Goal: Task Accomplishment & Management: Manage account settings

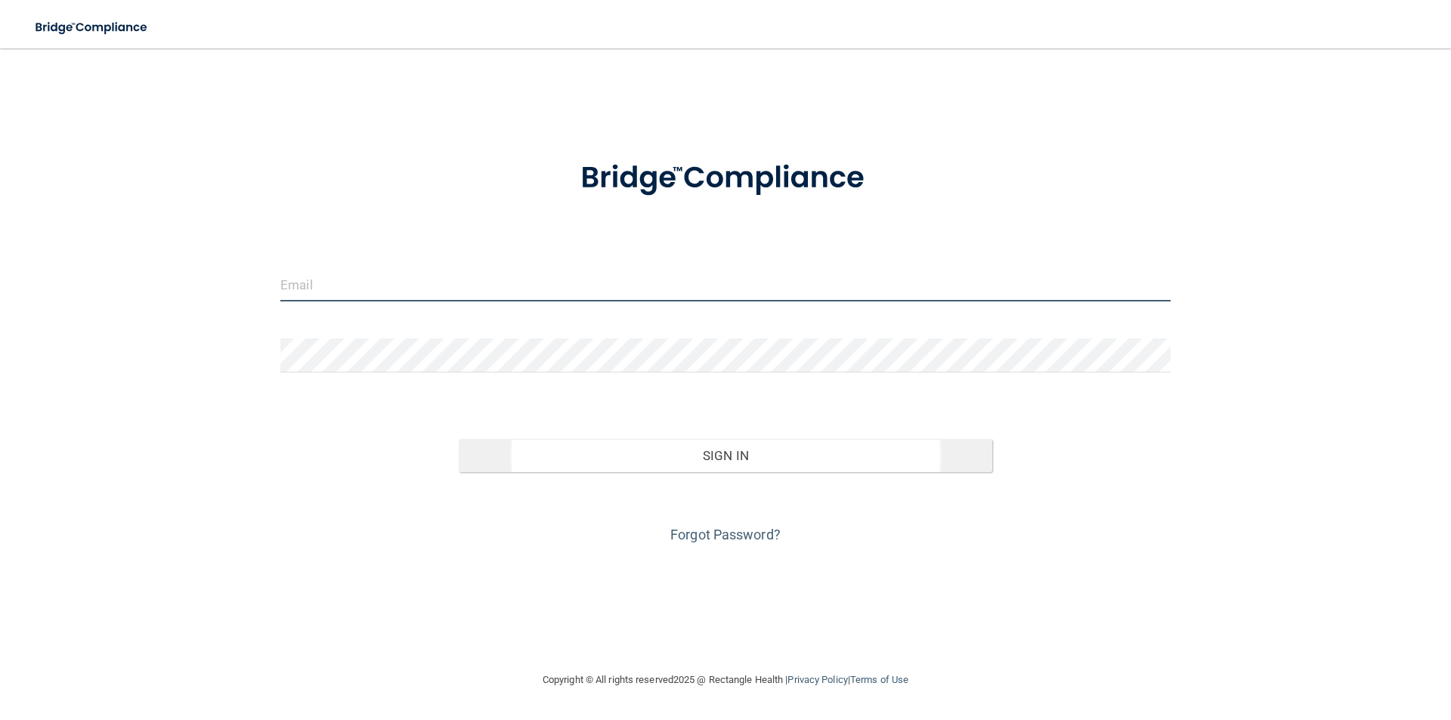
type input "[PERSON_NAME][EMAIL_ADDRESS][PERSON_NAME][DOMAIN_NAME]"
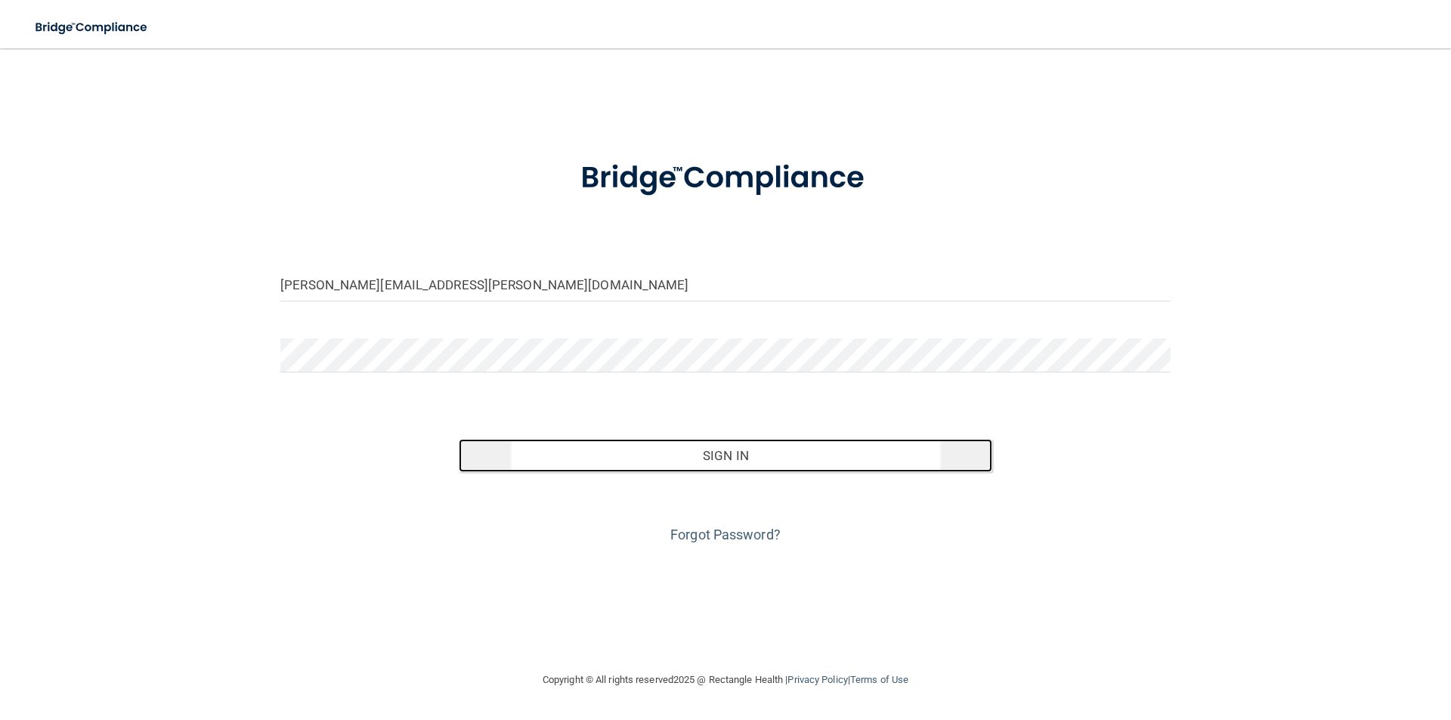
click at [752, 461] on button "Sign In" at bounding box center [726, 455] width 534 height 33
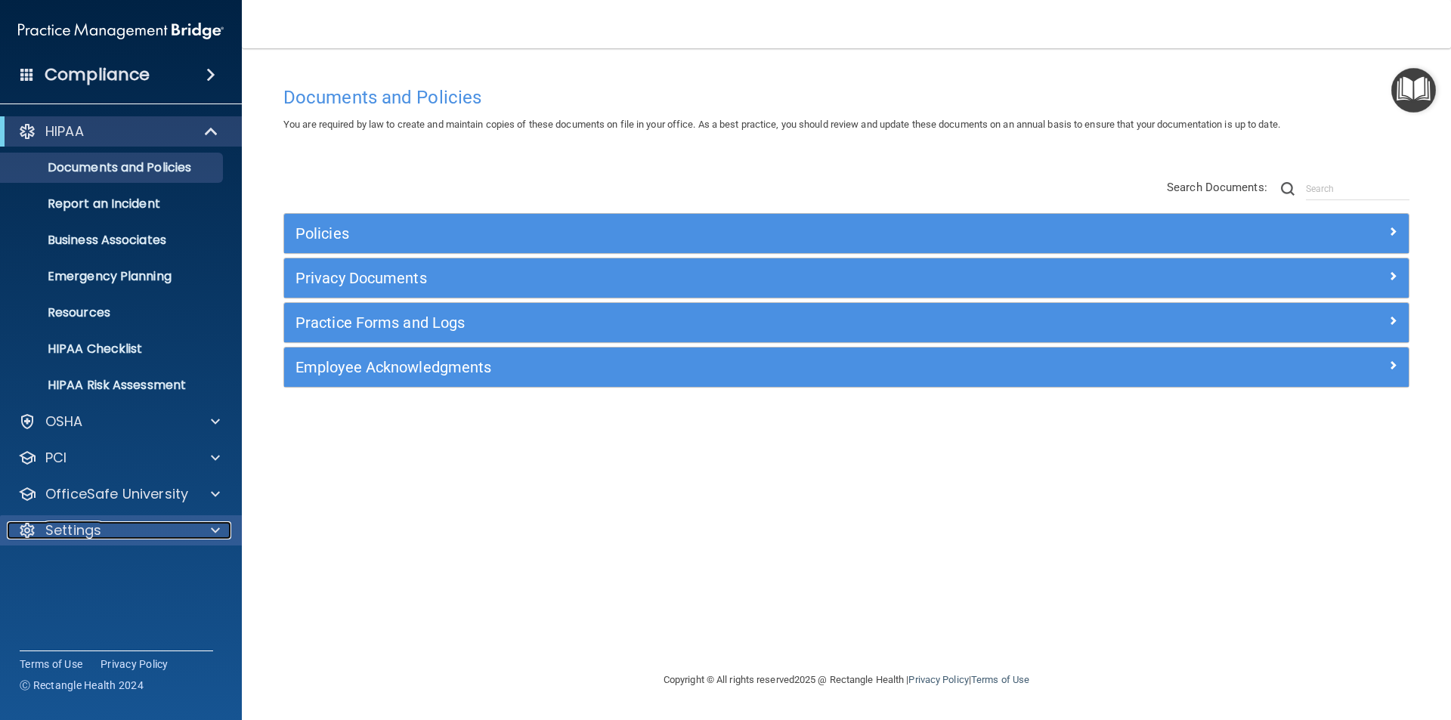
click at [103, 533] on div "Settings" at bounding box center [100, 530] width 187 height 18
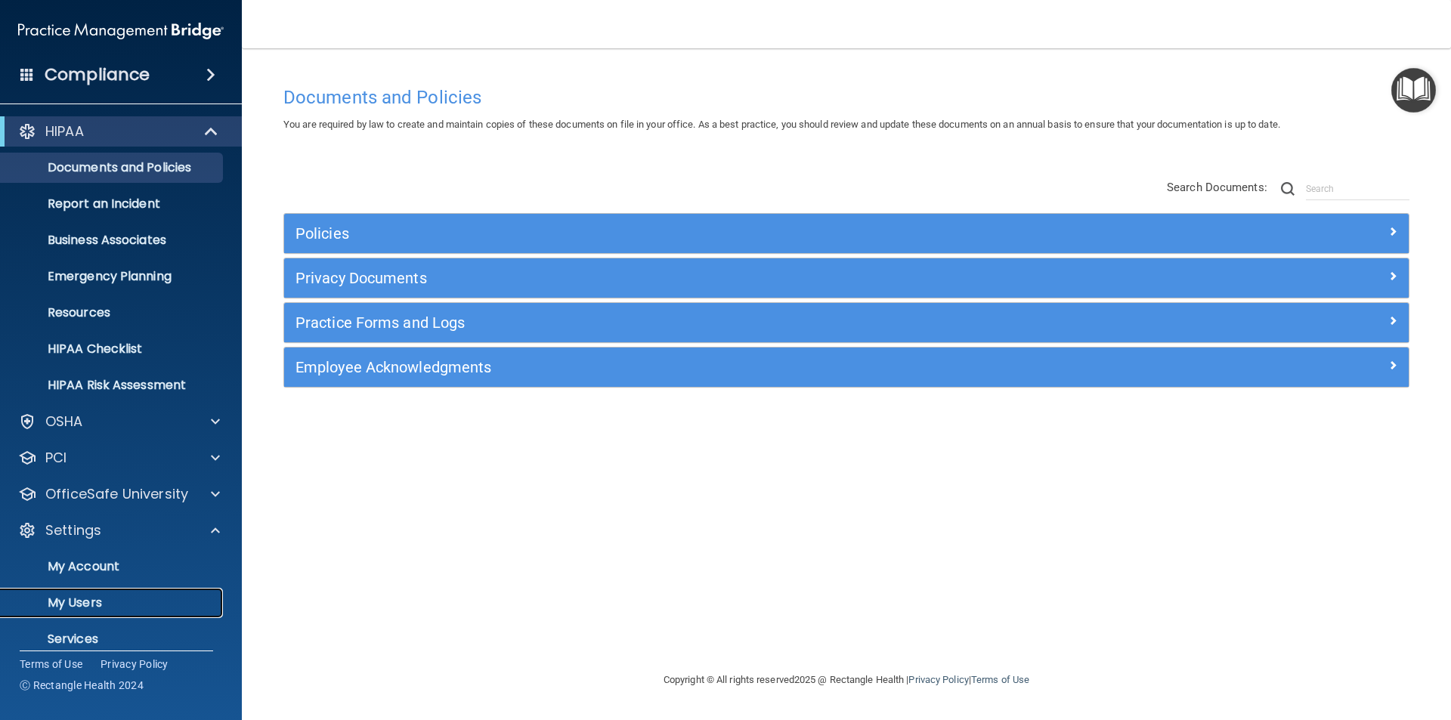
click at [101, 601] on p "My Users" at bounding box center [113, 602] width 206 height 15
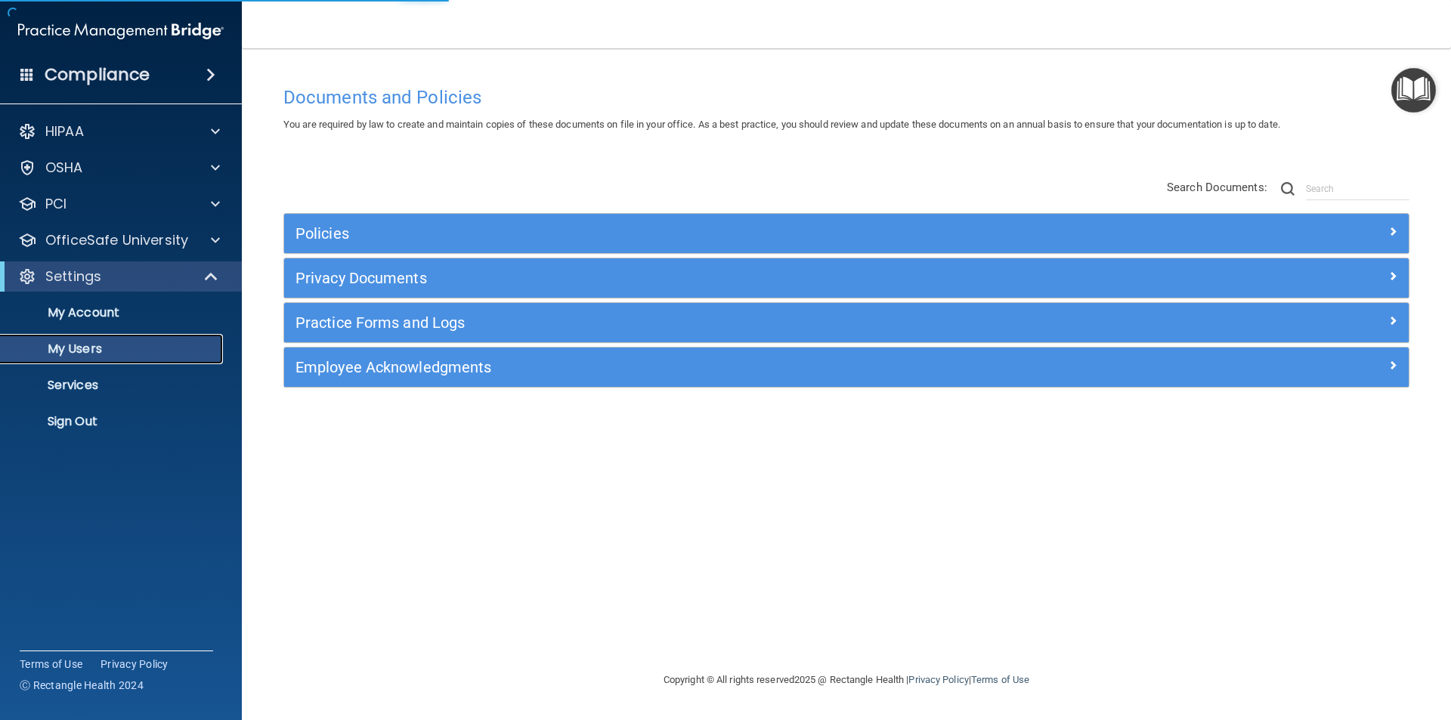
select select "20"
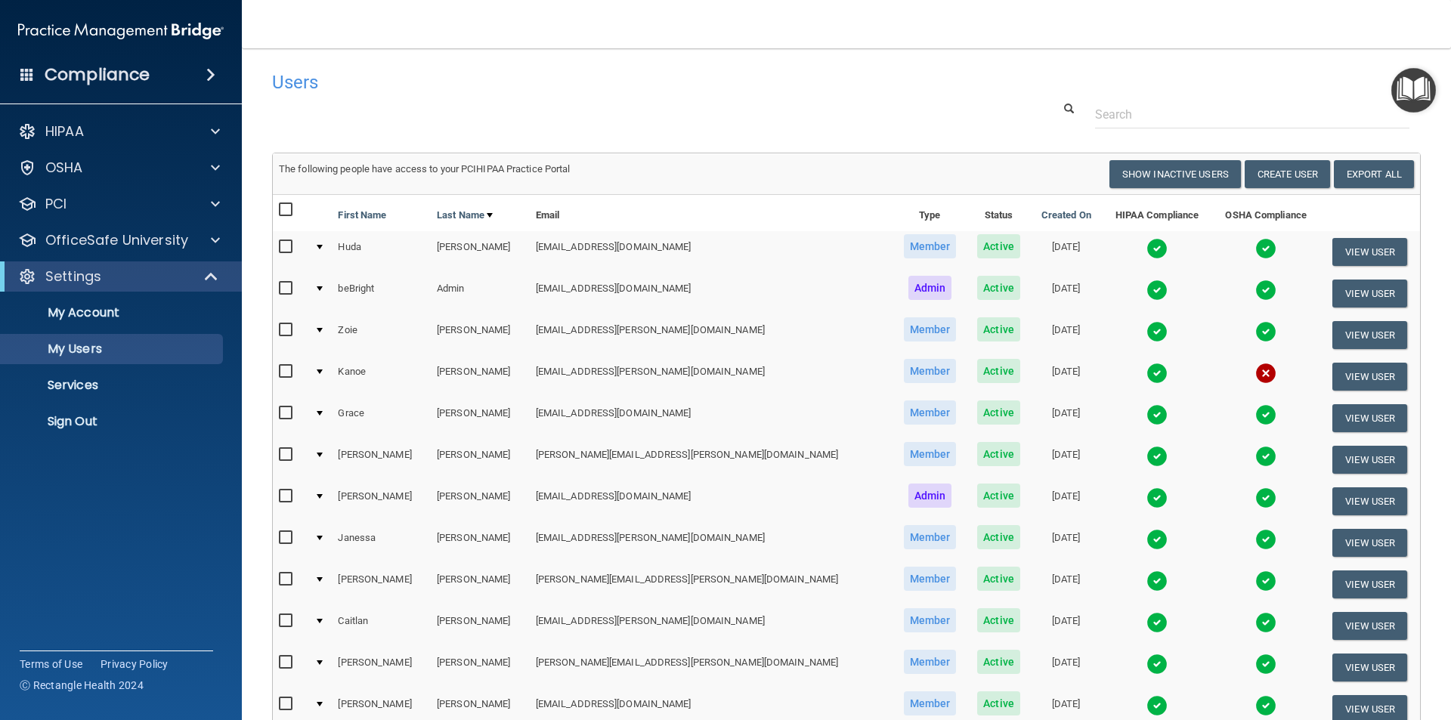
click at [1255, 250] on img at bounding box center [1265, 248] width 21 height 21
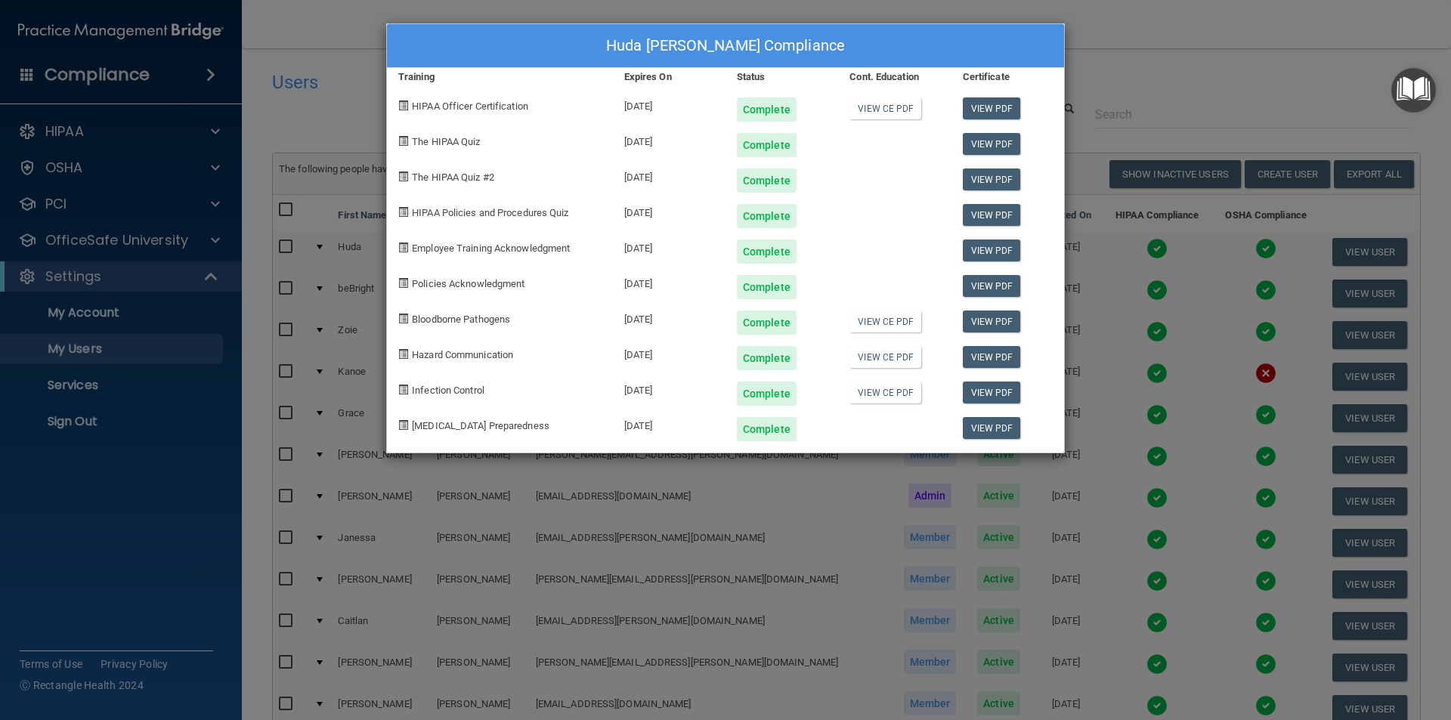
click at [1140, 63] on div "Huda [PERSON_NAME] Compliance Training Expires On Status Cont. Education Certif…" at bounding box center [725, 360] width 1451 height 720
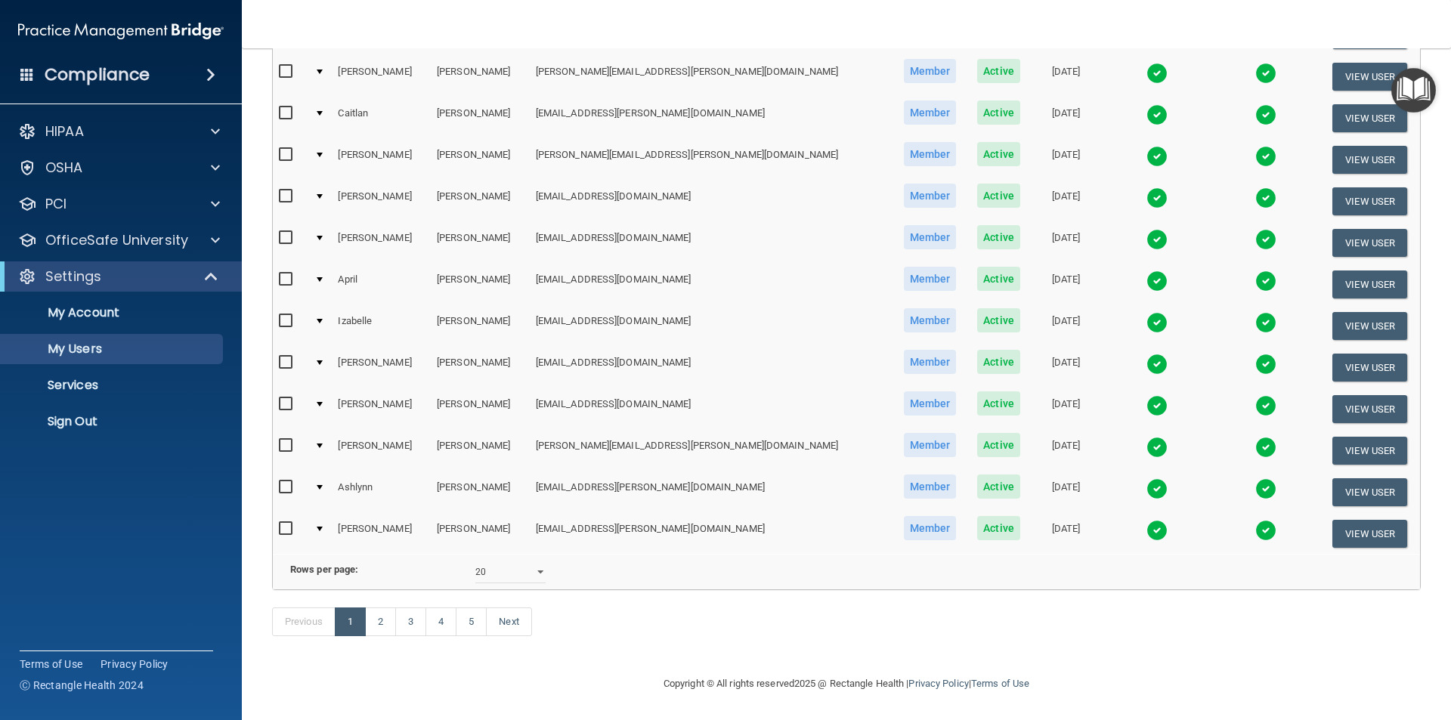
scroll to position [530, 0]
click at [441, 627] on link "4" at bounding box center [440, 622] width 31 height 29
select select "20"
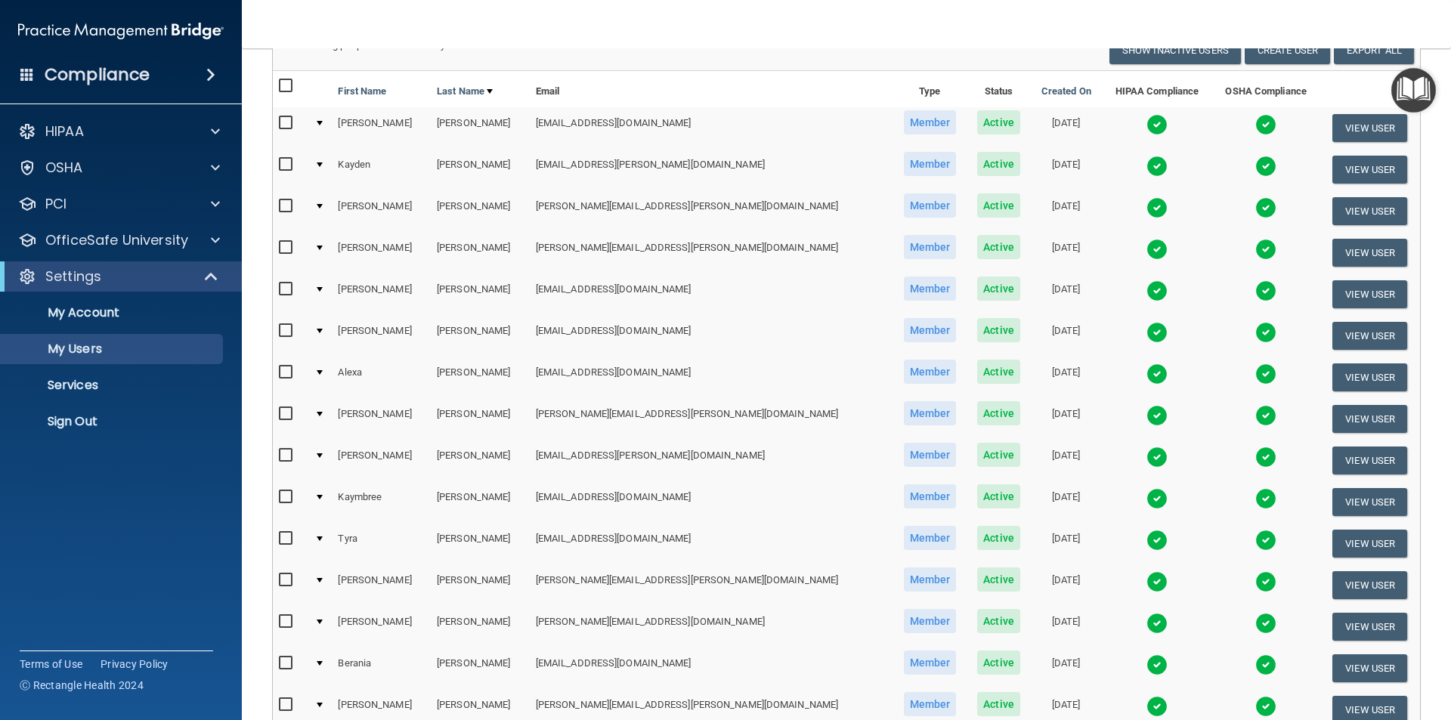
scroll to position [151, 0]
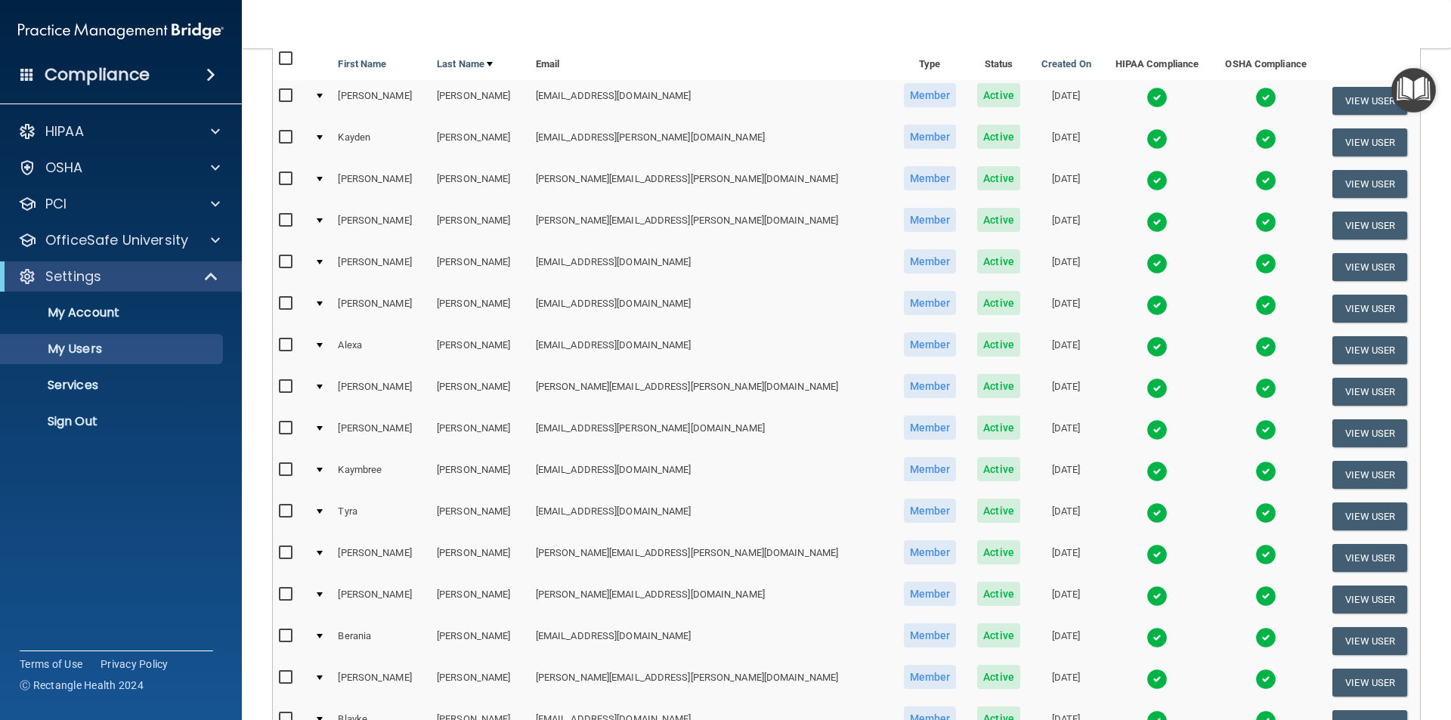
click at [1255, 263] on img at bounding box center [1265, 263] width 21 height 21
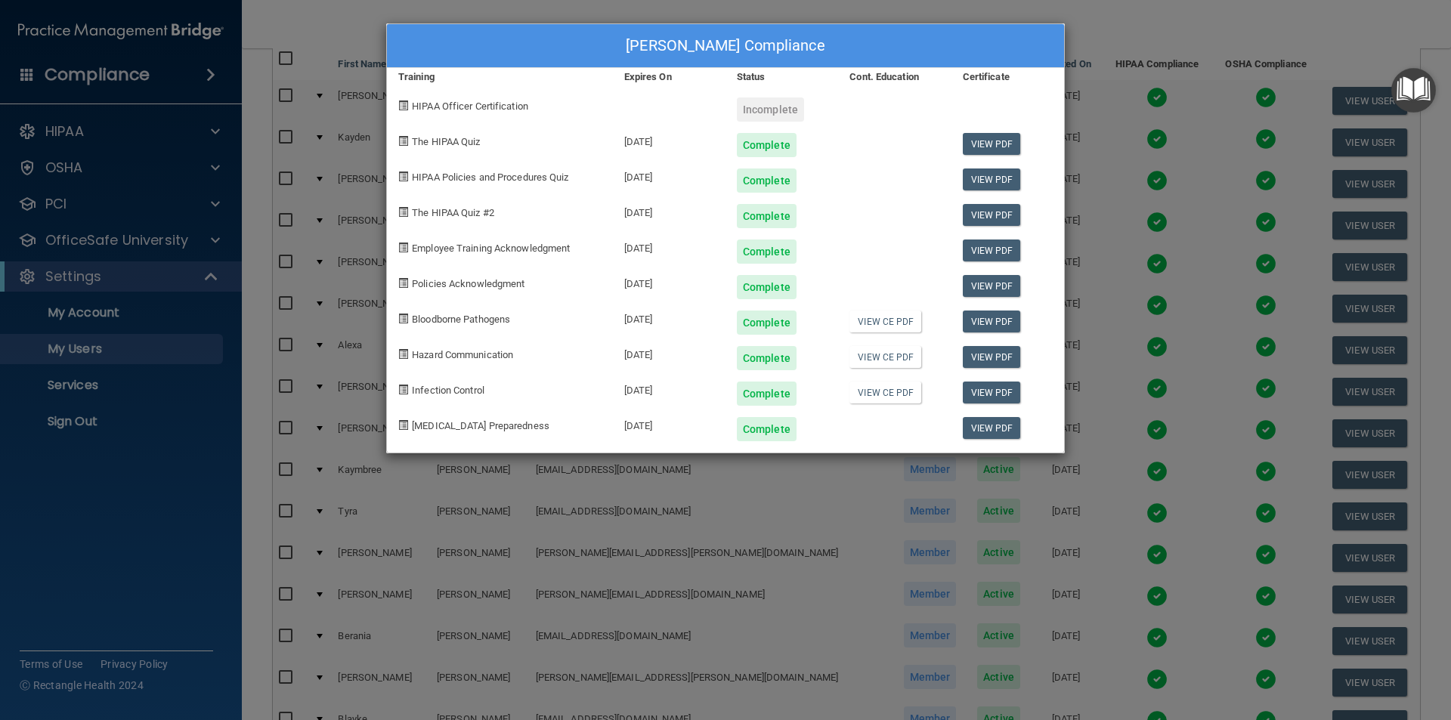
click at [640, 590] on div "[PERSON_NAME] Compliance Training Expires On Status Cont. Education Certificate…" at bounding box center [725, 360] width 1451 height 720
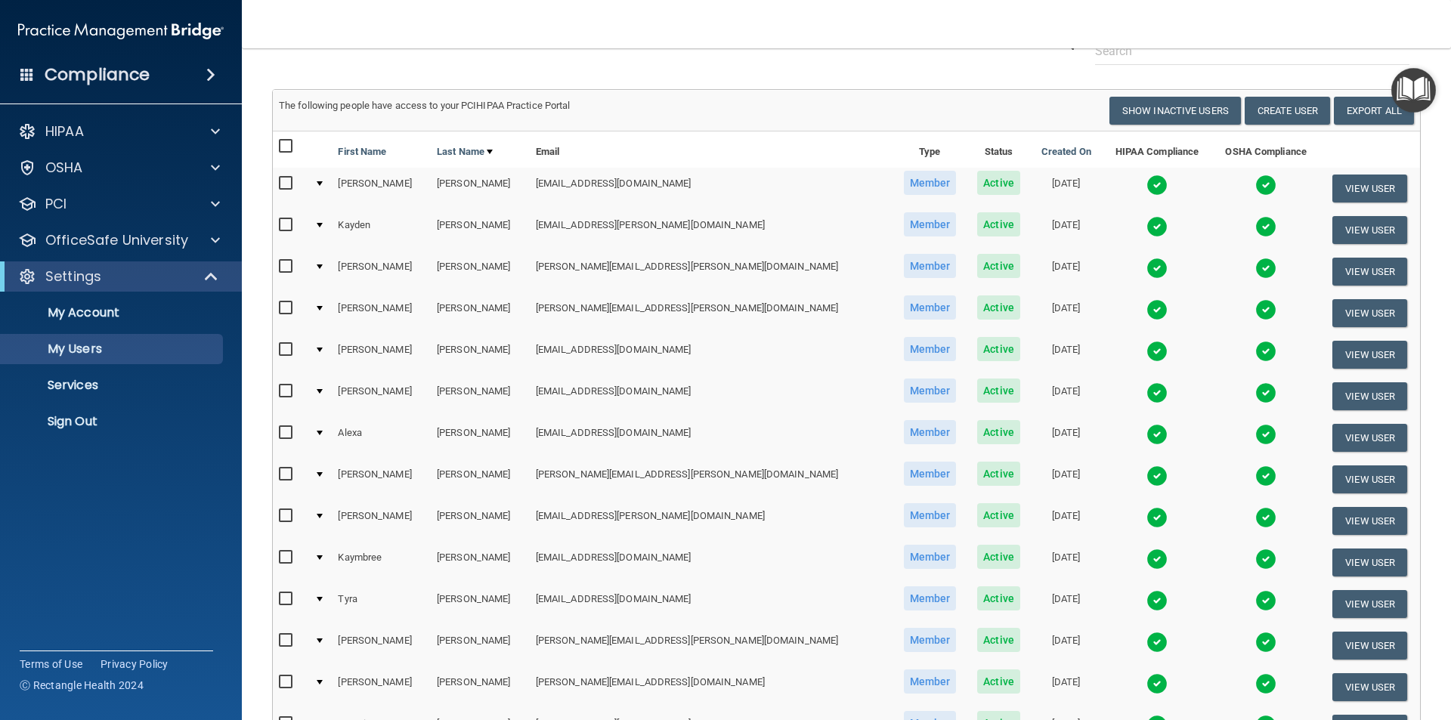
scroll to position [0, 0]
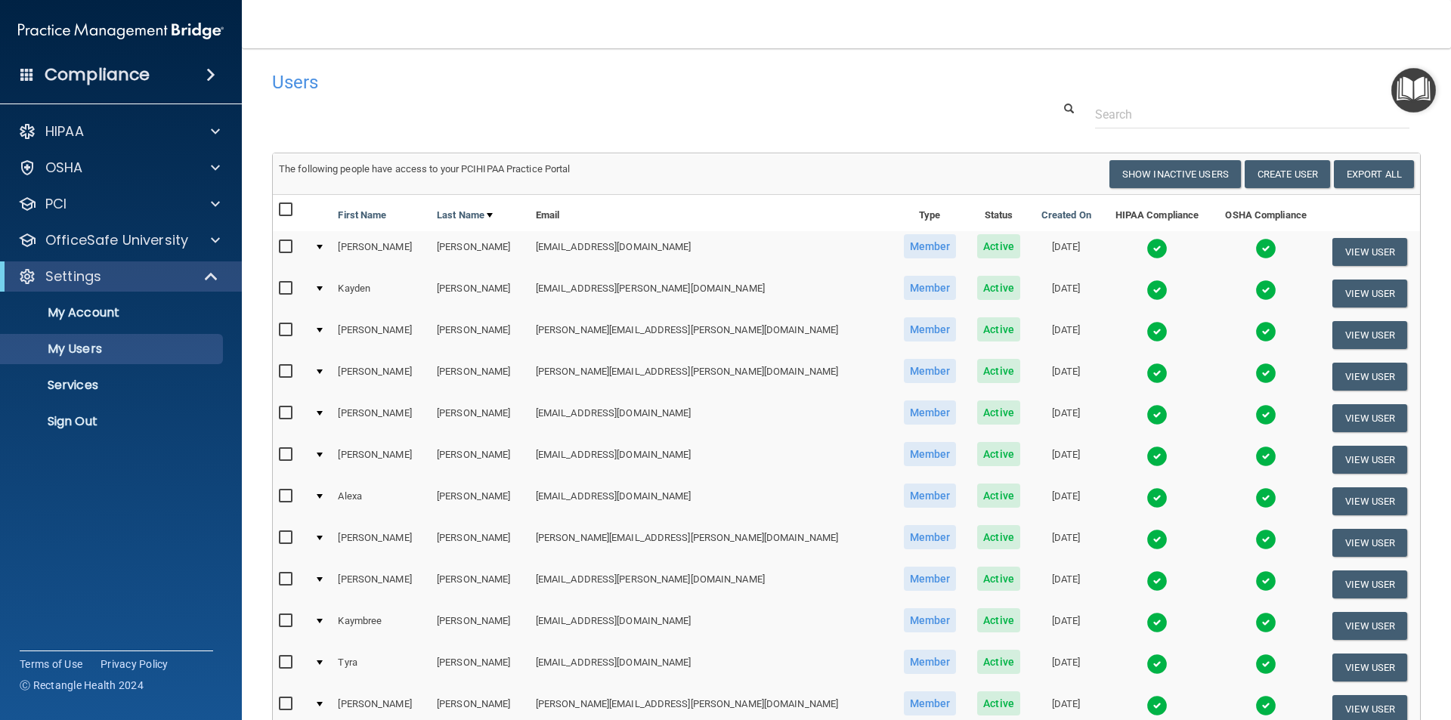
click at [741, 108] on div at bounding box center [846, 115] width 1171 height 28
